Goal: Task Accomplishment & Management: Manage account settings

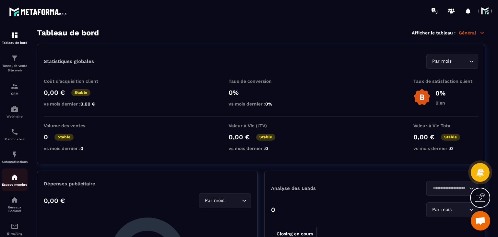
click at [22, 178] on div "Espace membre" at bounding box center [15, 179] width 26 height 13
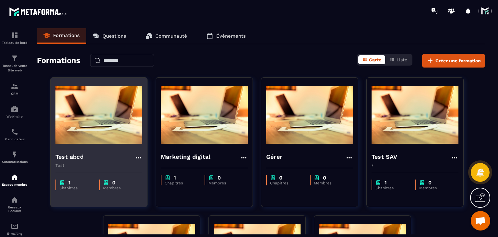
click at [76, 154] on h4 "Test abcd" at bounding box center [69, 156] width 28 height 9
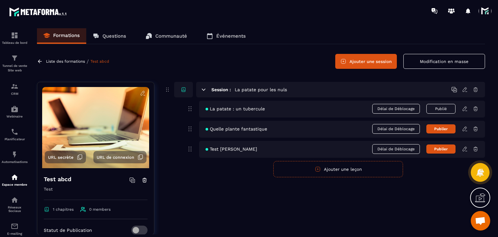
click at [464, 107] on icon at bounding box center [465, 109] width 6 height 6
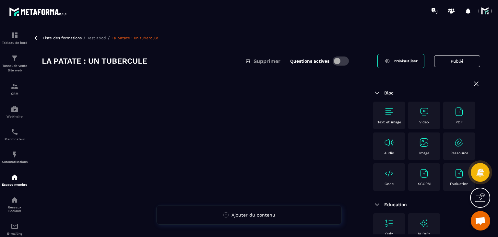
click at [129, 67] on div "La patate : un tubercule Supprimer Questions actives Prévisualiser Publié" at bounding box center [261, 61] width 455 height 28
click at [119, 57] on h3 "La patate : un tubercule" at bounding box center [94, 61] width 105 height 10
click at [120, 57] on h3 "La patate : un tubercule" at bounding box center [94, 61] width 105 height 10
click at [179, 57] on div "La patate : un tubercule Supprimer Questions actives" at bounding box center [210, 61] width 336 height 10
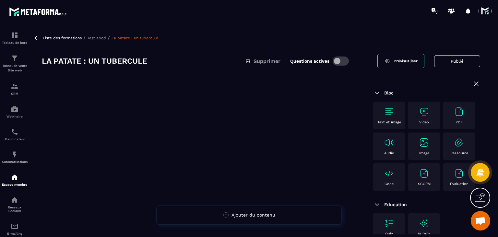
click at [126, 58] on h3 "La patate : un tubercule" at bounding box center [94, 61] width 105 height 10
drag, startPoint x: 79, startPoint y: 57, endPoint x: 233, endPoint y: 65, distance: 153.9
click at [233, 65] on div "La patate : un tubercule Supprimer Questions actives" at bounding box center [210, 61] width 336 height 10
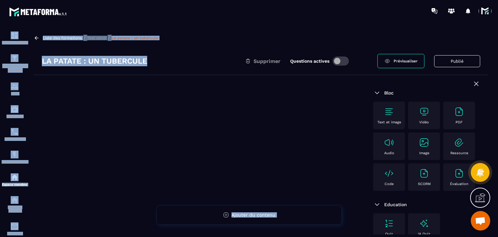
drag, startPoint x: 170, startPoint y: 58, endPoint x: 1, endPoint y: 48, distance: 169.3
click at [1, 48] on section "Tableau de bord Tunnel de vente Site web CRM Webinaire Planificateur Automatisa…" at bounding box center [249, 131] width 498 height 219
click at [103, 54] on div "La patate : un tubercule Supprimer Questions actives Prévisualiser Publié" at bounding box center [261, 61] width 455 height 28
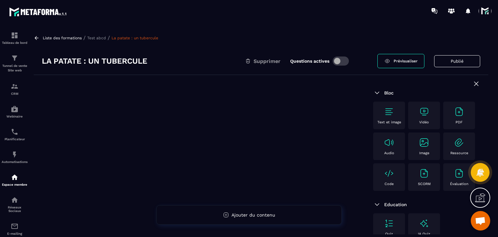
click at [37, 38] on icon at bounding box center [37, 38] width 4 height 4
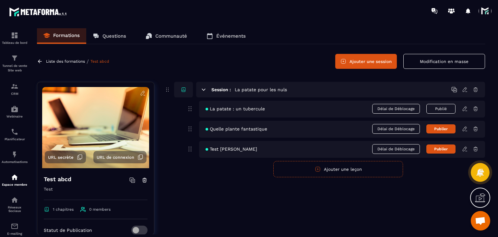
click at [466, 90] on icon at bounding box center [465, 90] width 6 height 6
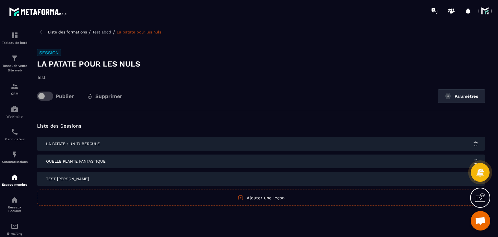
click at [108, 164] on div "Quelle plante fantastique" at bounding box center [261, 161] width 448 height 14
click at [101, 161] on span "Quelle plante fantastique" at bounding box center [76, 161] width 60 height 5
click at [453, 94] on button "Paramètres" at bounding box center [461, 96] width 47 height 14
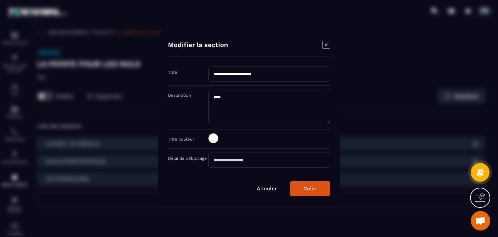
click at [328, 39] on div "**********" at bounding box center [249, 118] width 182 height 175
click at [328, 43] on icon "Modal window" at bounding box center [326, 45] width 8 height 8
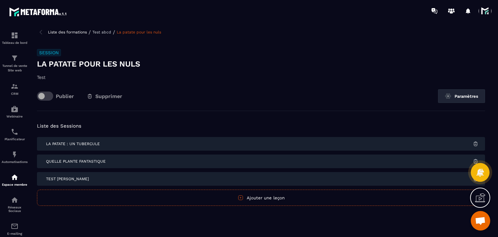
click at [48, 89] on div "Session La patate pour les nuls Test Publier Supprimer Paramètres" at bounding box center [261, 80] width 448 height 62
drag, startPoint x: 48, startPoint y: 89, endPoint x: 48, endPoint y: 94, distance: 5.2
click at [48, 92] on div "Publier Supprimer Paramètres" at bounding box center [261, 96] width 448 height 14
click at [48, 94] on span at bounding box center [45, 95] width 16 height 9
click at [45, 36] on link at bounding box center [41, 32] width 9 height 8
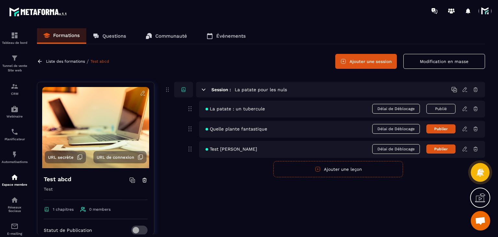
click at [257, 113] on div "La patate : un tubercule Délai de Déblocage Publié" at bounding box center [342, 109] width 286 height 17
click at [466, 109] on icon at bounding box center [465, 109] width 6 height 6
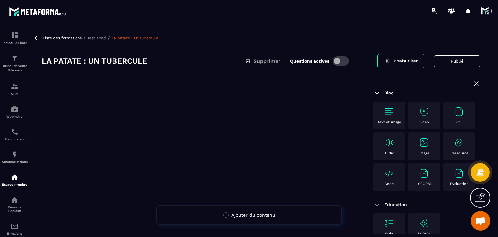
click at [344, 60] on span at bounding box center [341, 60] width 16 height 9
click at [105, 57] on h3 "La patate : un tubercule" at bounding box center [94, 61] width 105 height 10
click at [108, 59] on h3 "La patate : un tubercule" at bounding box center [94, 61] width 105 height 10
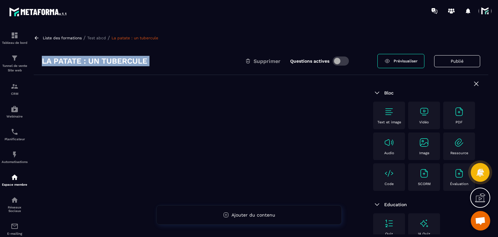
click at [108, 59] on h3 "La patate : un tubercule" at bounding box center [94, 61] width 105 height 10
click at [143, 66] on div "La patate : un tubercule Supprimer Questions actives Prévisualiser Publié" at bounding box center [261, 61] width 455 height 28
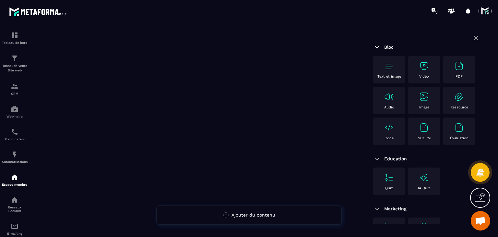
scroll to position [86, 0]
click at [393, 161] on span "Education" at bounding box center [395, 158] width 23 height 5
click at [380, 163] on img at bounding box center [377, 159] width 8 height 8
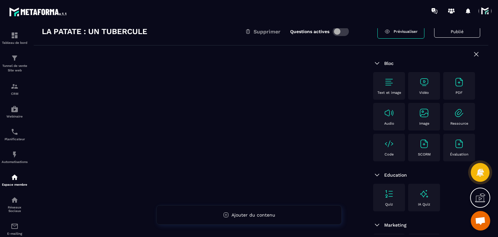
scroll to position [0, 0]
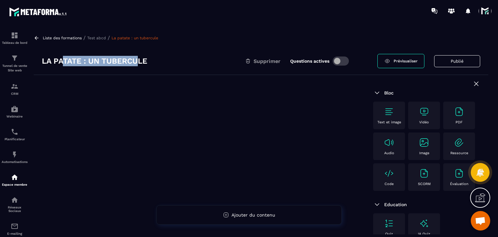
drag, startPoint x: 138, startPoint y: 57, endPoint x: 62, endPoint y: 57, distance: 75.3
click at [62, 57] on h3 "La patate : un tubercule" at bounding box center [94, 61] width 105 height 10
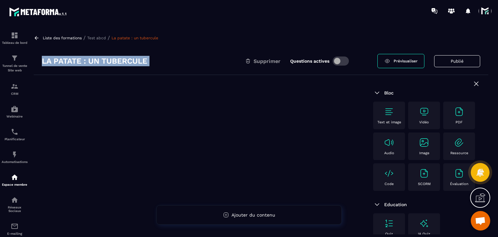
click at [56, 57] on h3 "La patate : un tubercule" at bounding box center [94, 61] width 105 height 10
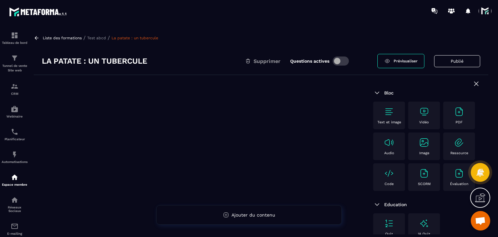
click at [35, 35] on icon at bounding box center [37, 38] width 6 height 6
